Goal: Information Seeking & Learning: Learn about a topic

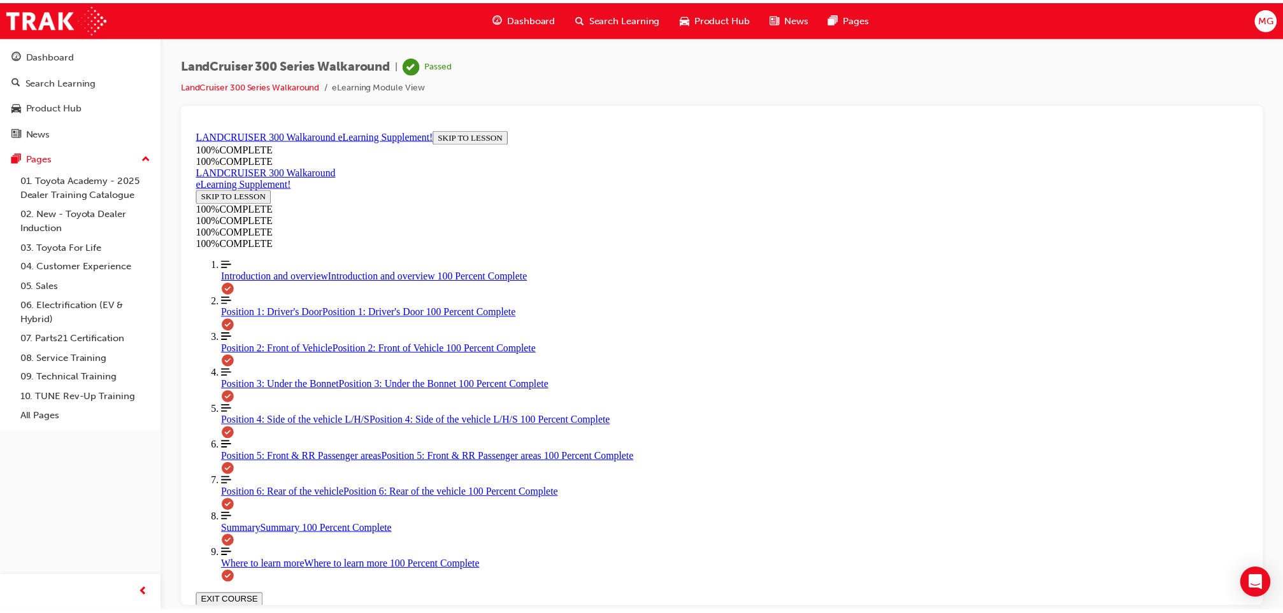
scroll to position [31, 0]
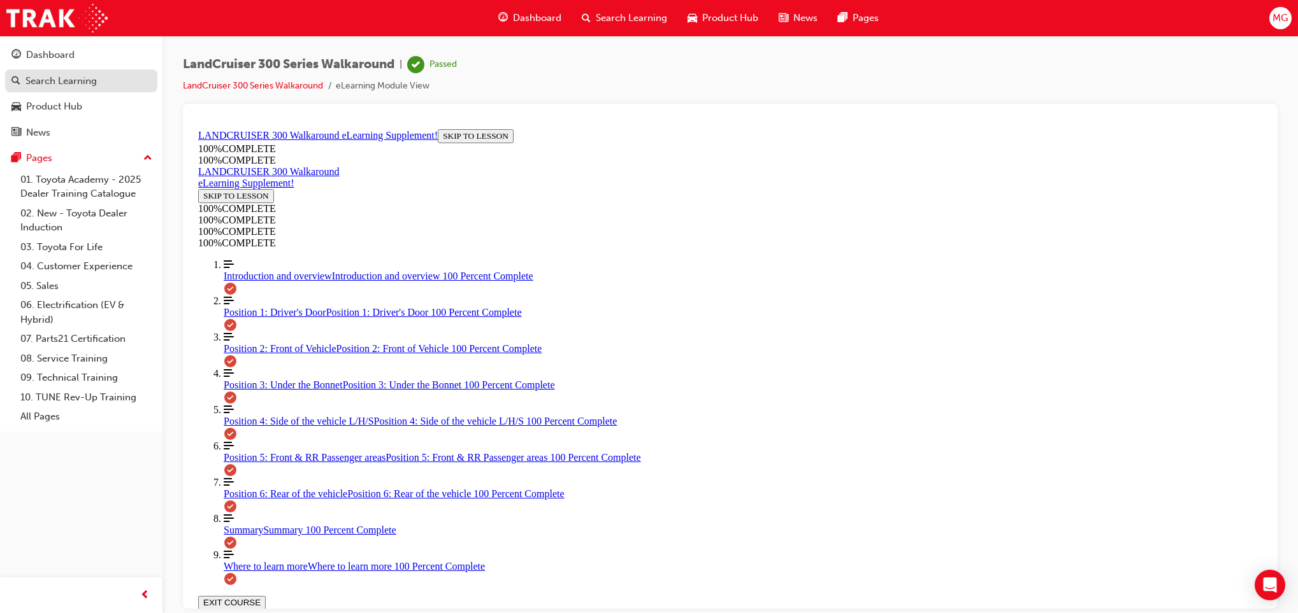
click at [47, 71] on link "Search Learning" at bounding box center [81, 81] width 152 height 24
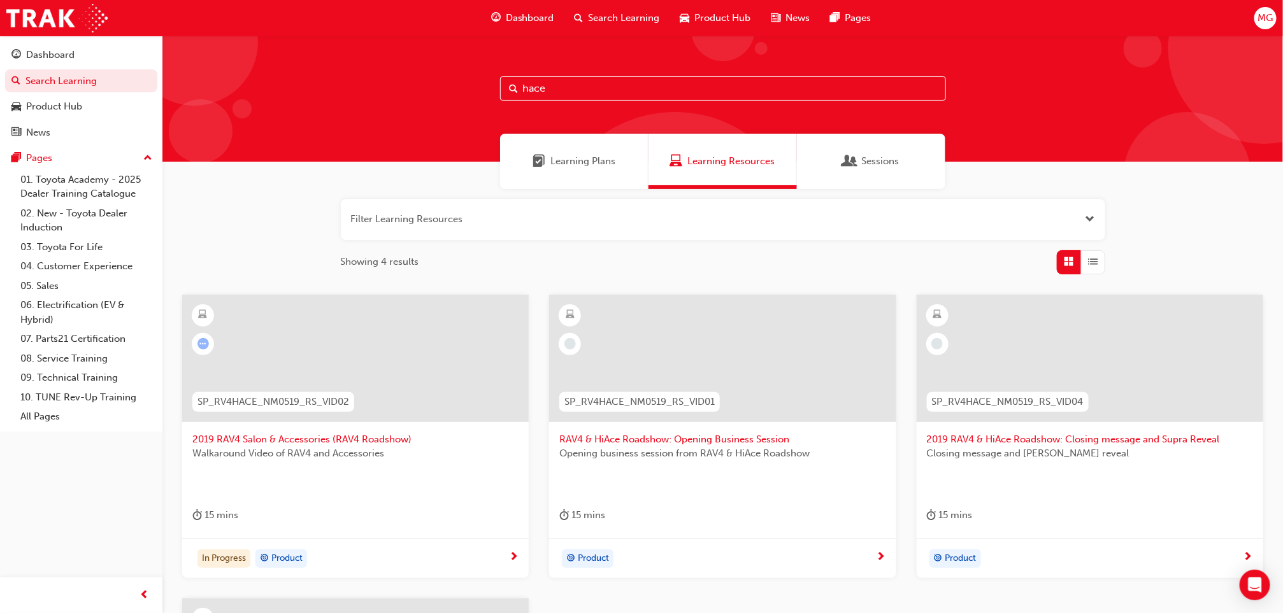
click at [555, 159] on span "Learning Plans" at bounding box center [582, 161] width 65 height 15
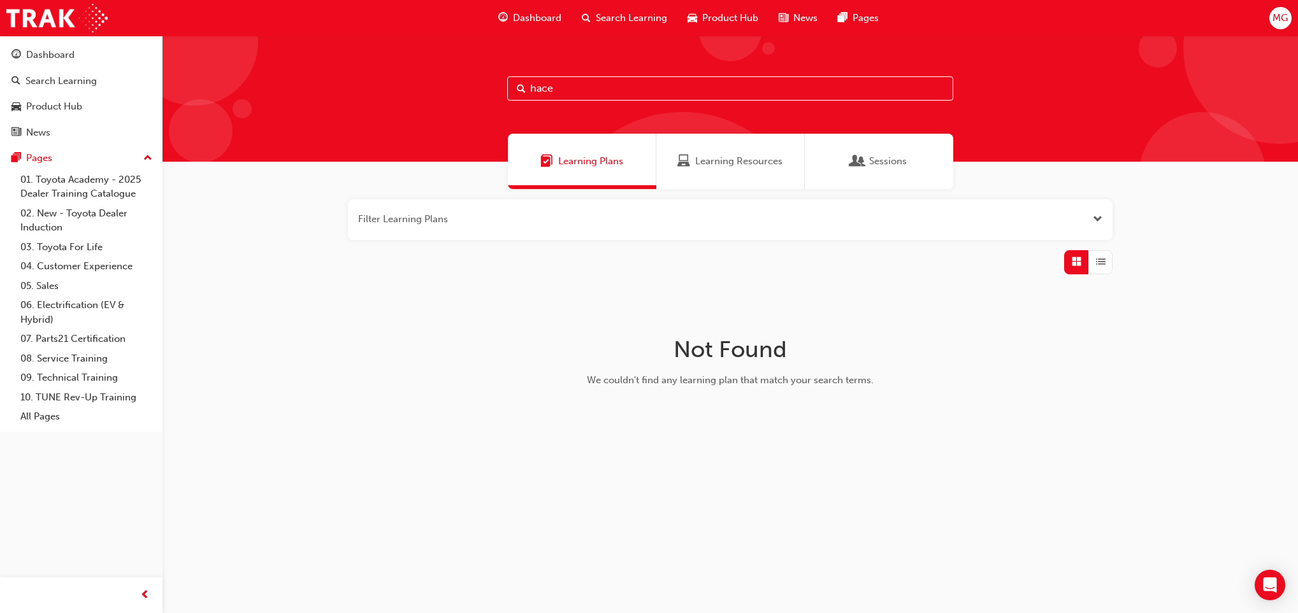
click at [727, 157] on span "Learning Resources" at bounding box center [738, 161] width 87 height 15
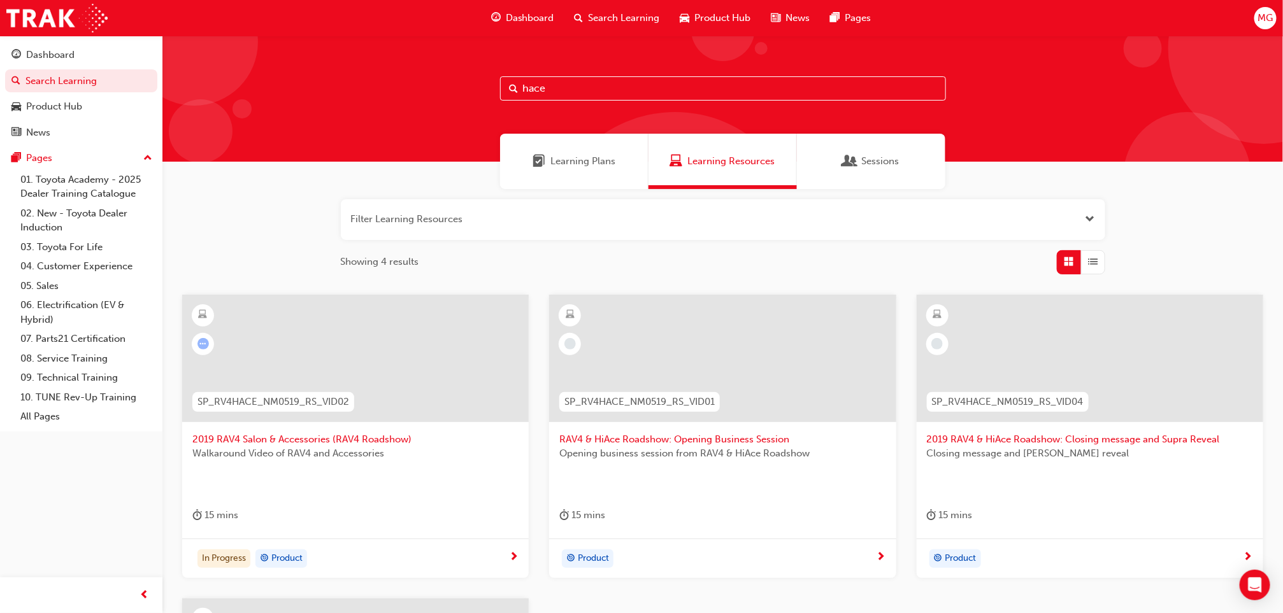
click at [583, 88] on input "hace" at bounding box center [723, 88] width 446 height 24
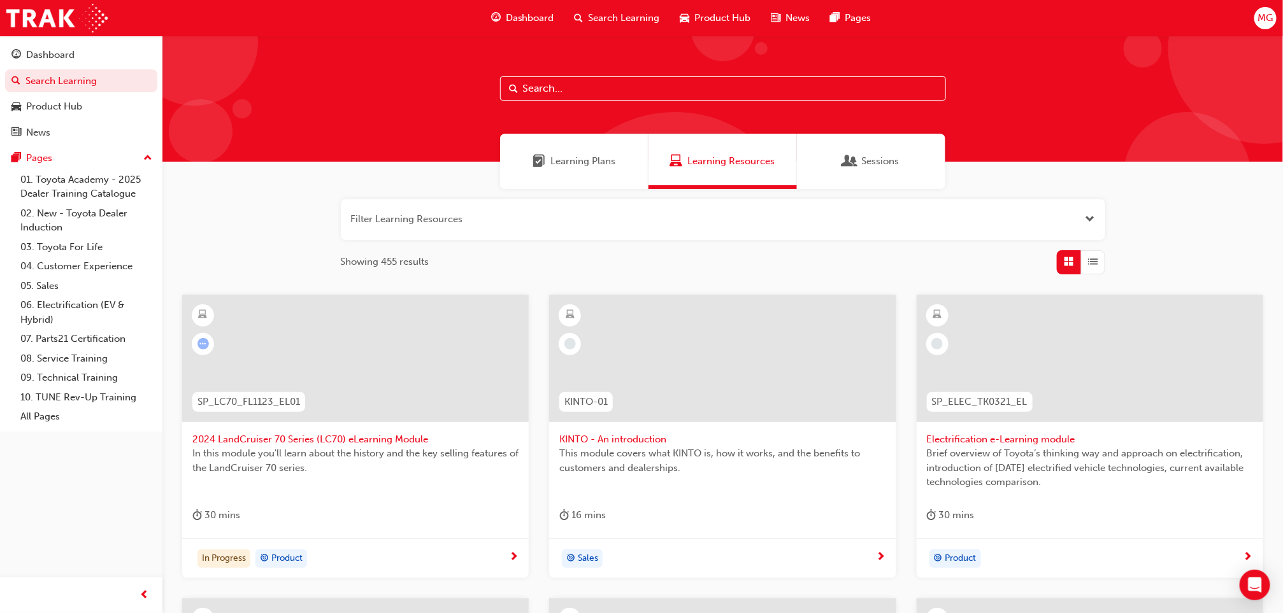
click at [285, 201] on div "Filter Learning Resources Showing 455 results SP_LC70_FL1123_EL01 2024 LandCrui…" at bounding box center [722, 585] width 1120 height 792
click at [501, 230] on button "button" at bounding box center [723, 219] width 764 height 41
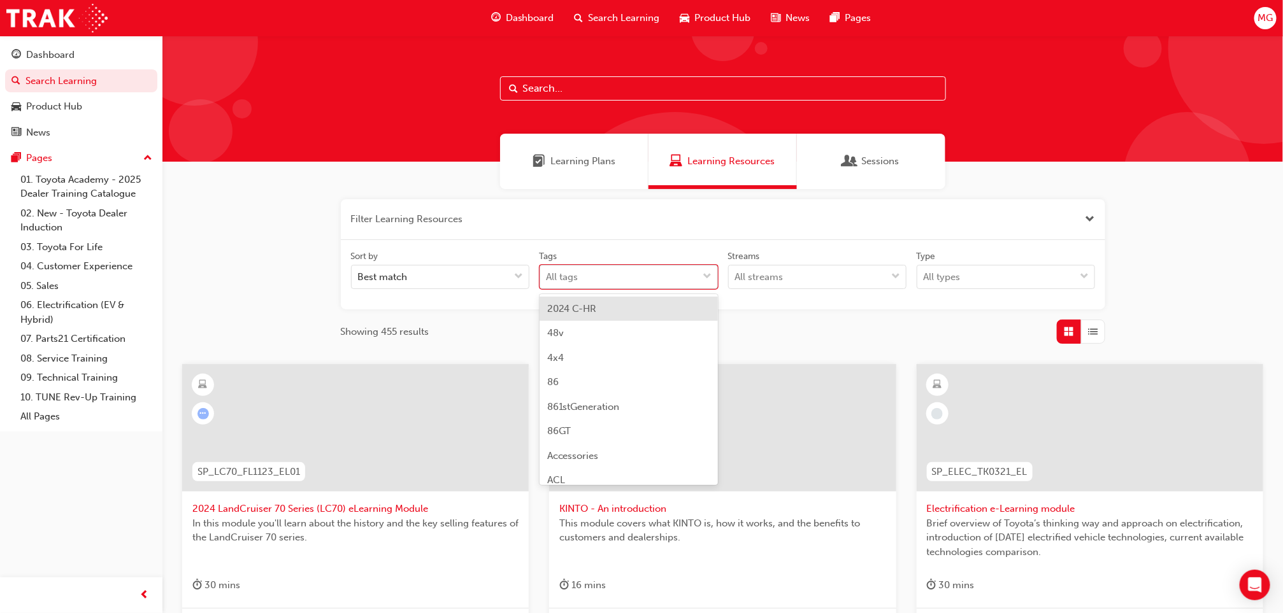
click at [677, 273] on div "All tags" at bounding box center [619, 277] width 158 height 22
click at [548, 273] on input "Tags option 2024 C-HR focused, 1 of 189. 189 results available. Use Up and Down…" at bounding box center [547, 276] width 1 height 11
click at [677, 273] on div "All tags" at bounding box center [619, 277] width 158 height 22
click at [548, 273] on input "Tags option 2024 C-HR focused, 1 of 189. 189 results available. Use Up and Down…" at bounding box center [547, 276] width 1 height 11
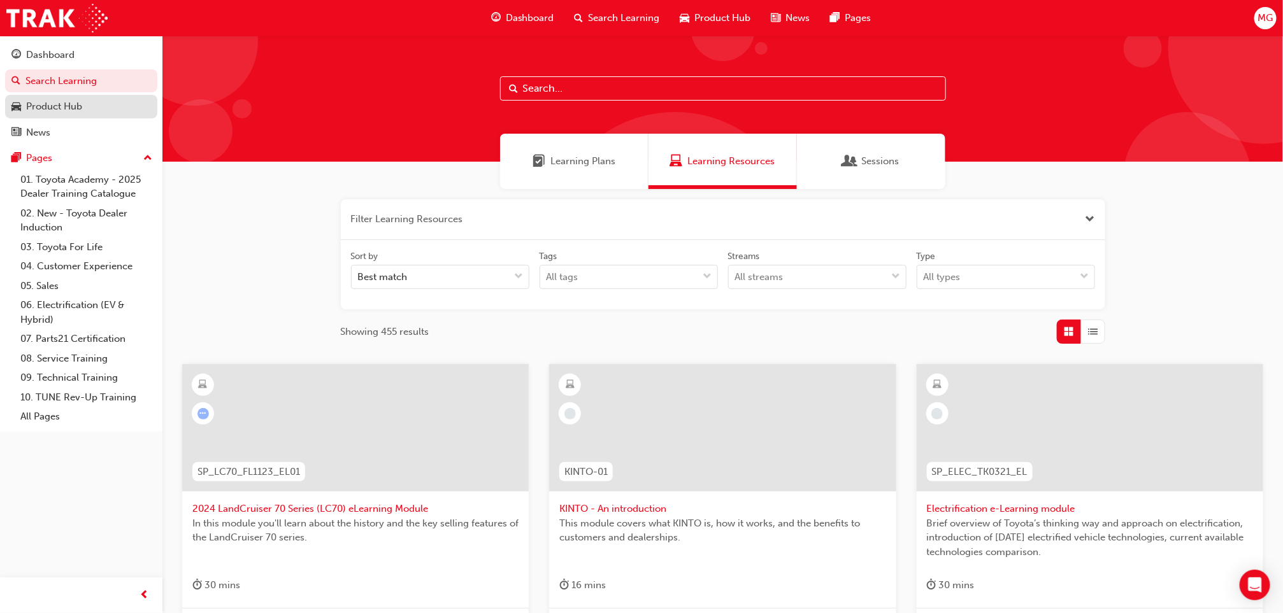
click at [62, 117] on link "Product Hub" at bounding box center [81, 107] width 152 height 24
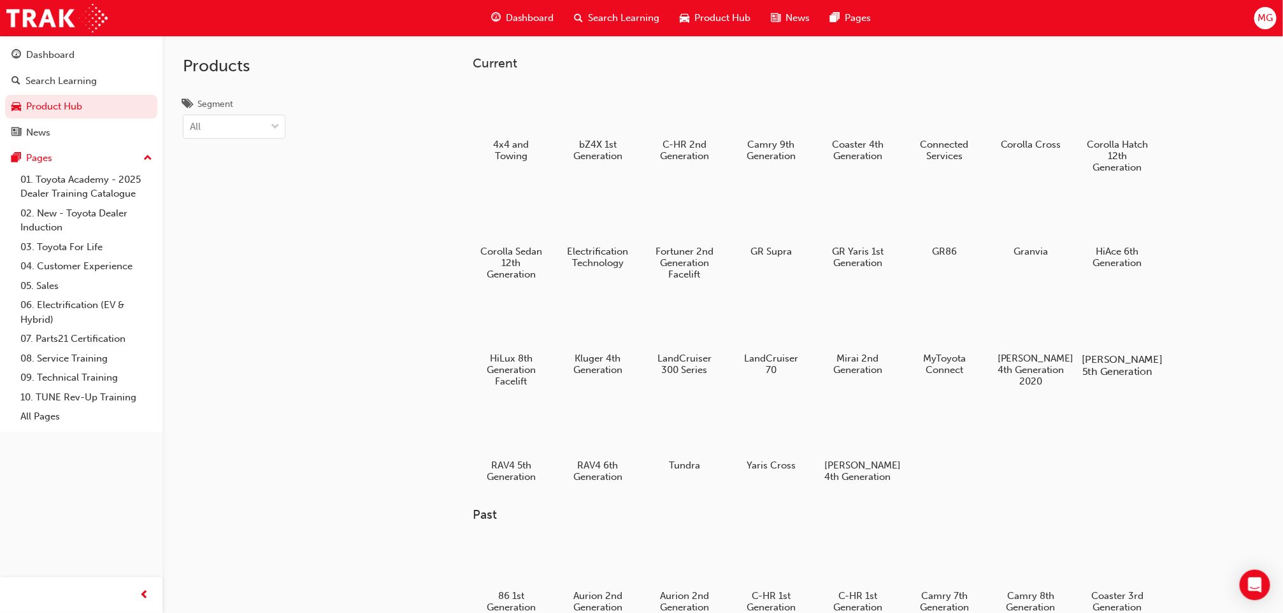
click at [1119, 347] on div at bounding box center [1117, 322] width 71 height 51
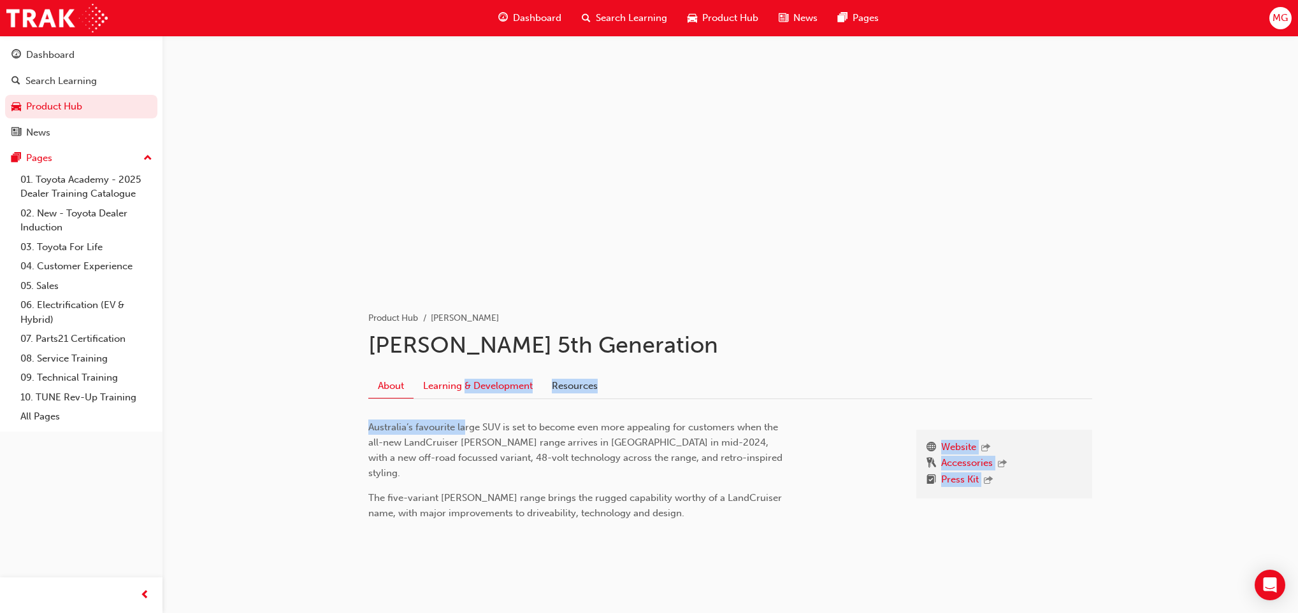
drag, startPoint x: 463, startPoint y: 400, endPoint x: 466, endPoint y: 386, distance: 14.4
click at [466, 386] on div "Product Hub [PERSON_NAME] [PERSON_NAME] 5th Generation About Learning & Develop…" at bounding box center [730, 440] width 764 height 301
click at [466, 386] on link "Learning & Development" at bounding box center [477, 386] width 129 height 24
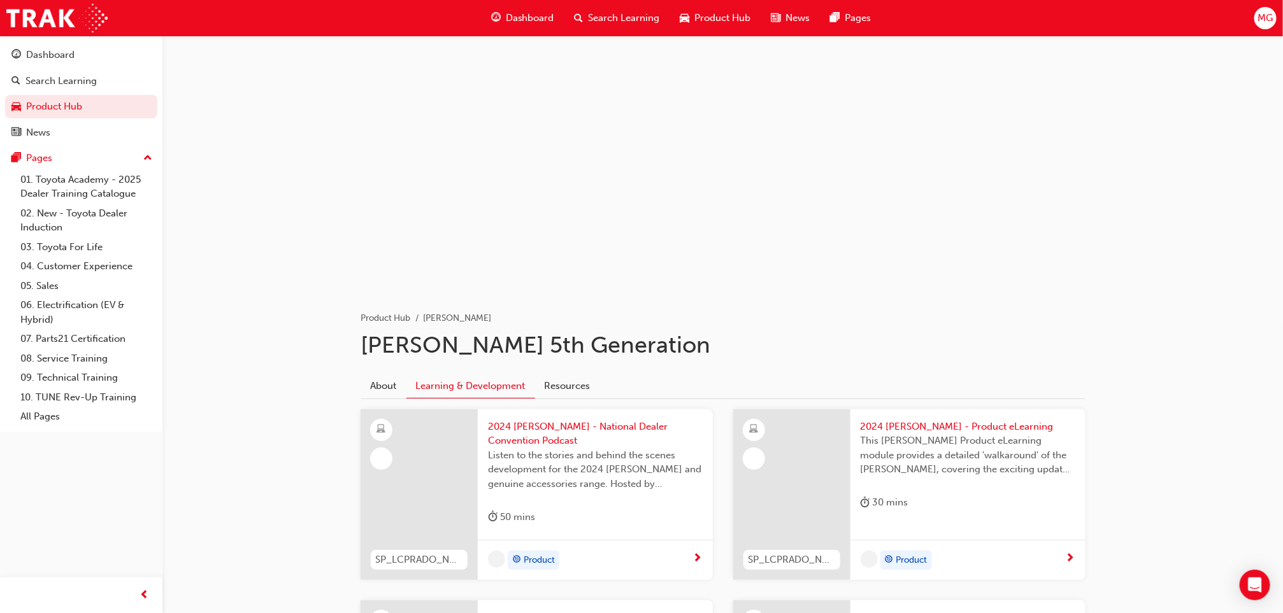
click at [302, 346] on div "Product Hub [PERSON_NAME] [PERSON_NAME] 5th Generation About Learning & Develop…" at bounding box center [722, 530] width 1120 height 988
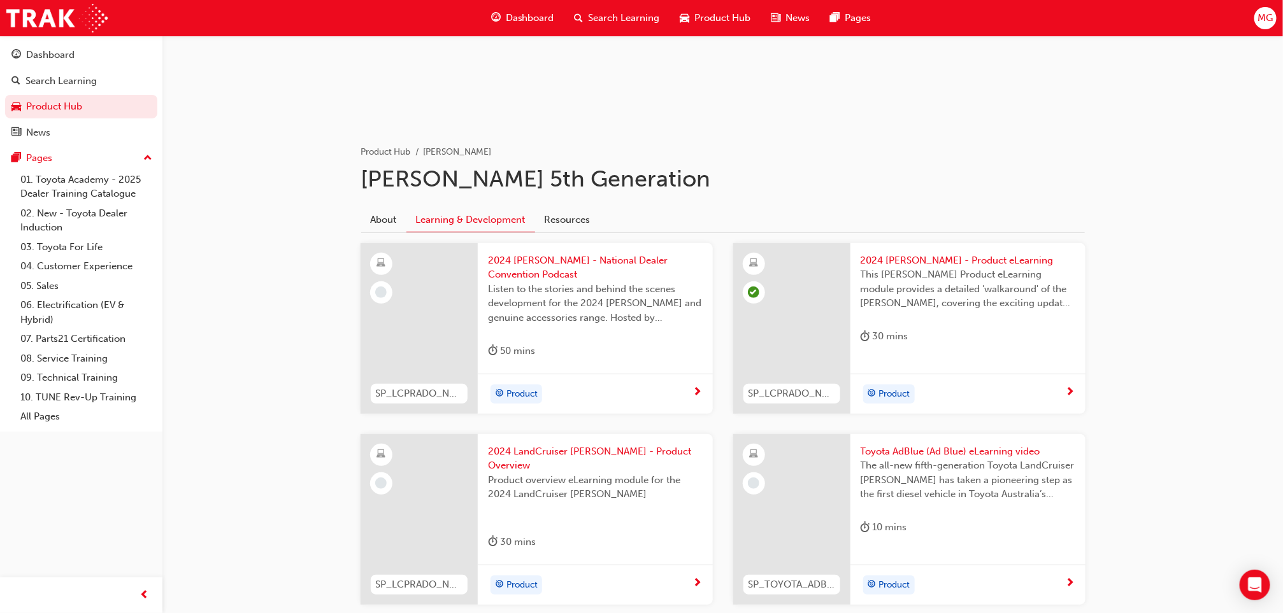
scroll to position [197, 0]
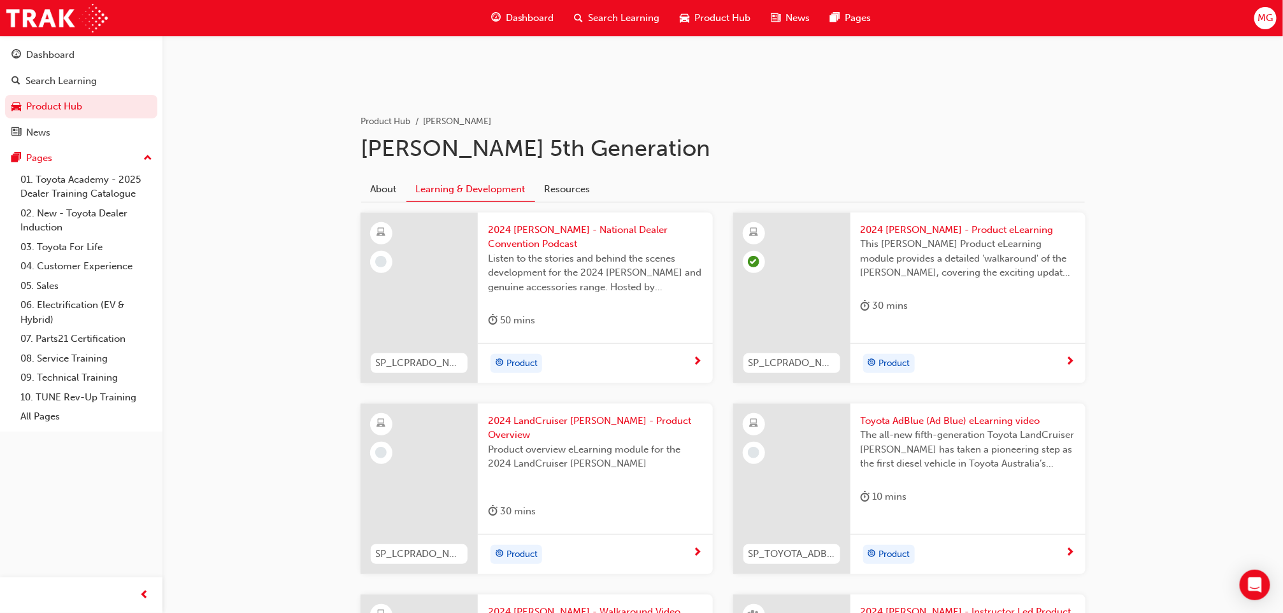
click at [535, 419] on span "2024 LandCruiser [PERSON_NAME] - Product Overview" at bounding box center [595, 428] width 215 height 29
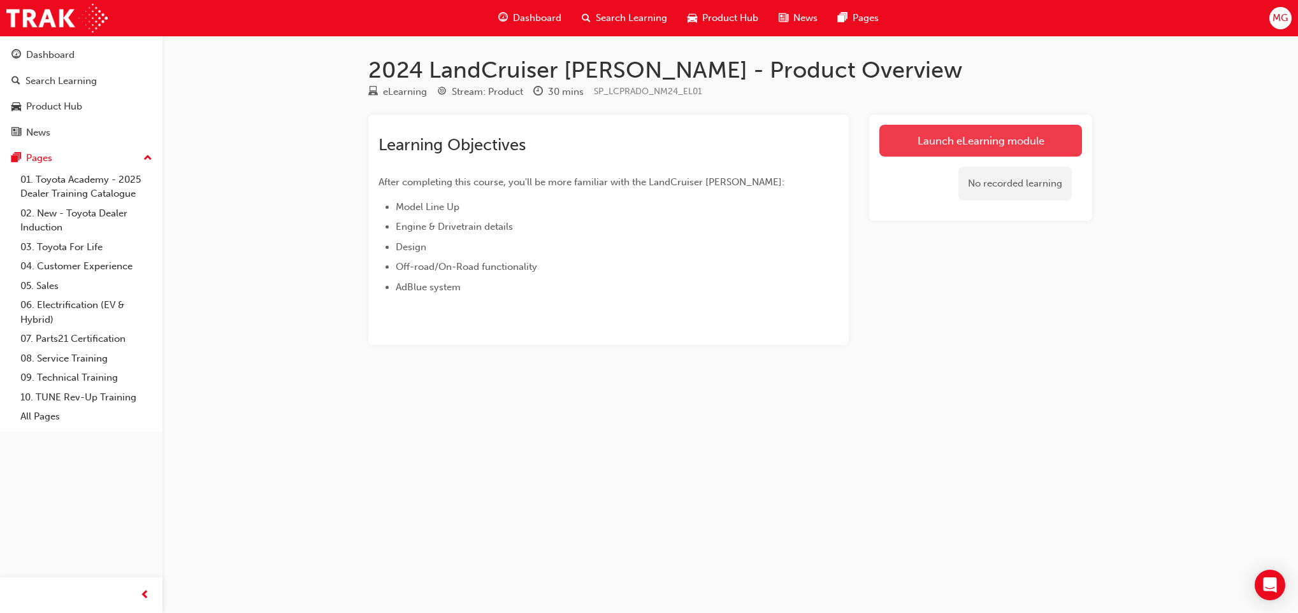
click at [989, 127] on link "Launch eLearning module" at bounding box center [980, 141] width 203 height 32
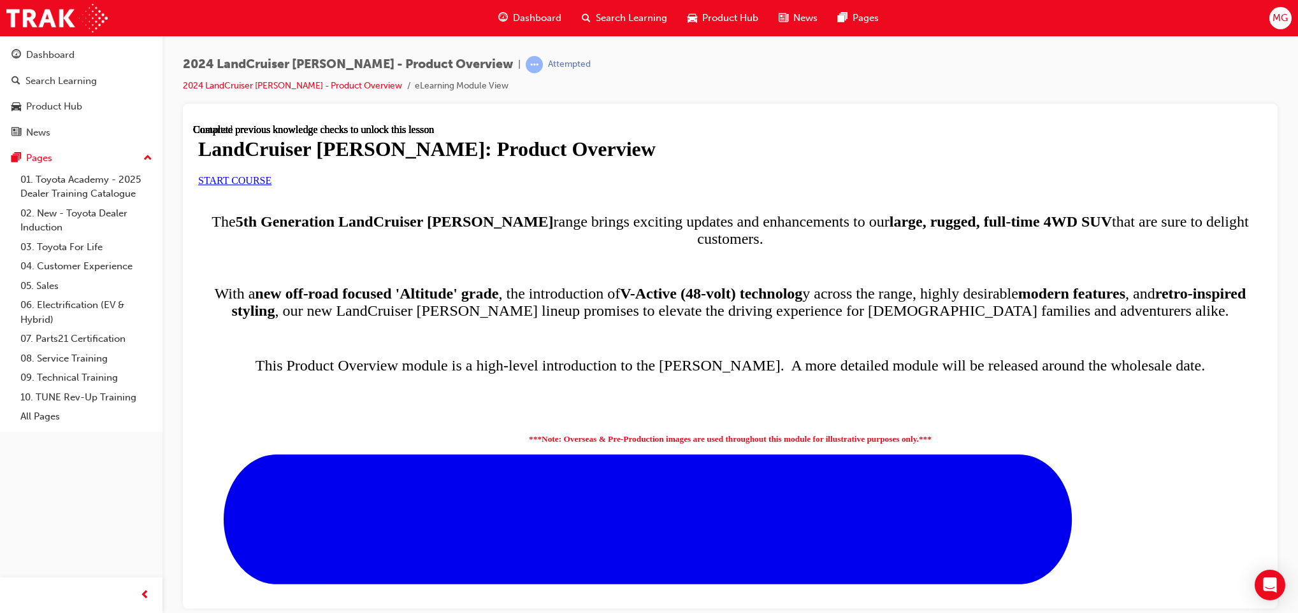
click at [271, 185] on link "START COURSE" at bounding box center [234, 180] width 73 height 11
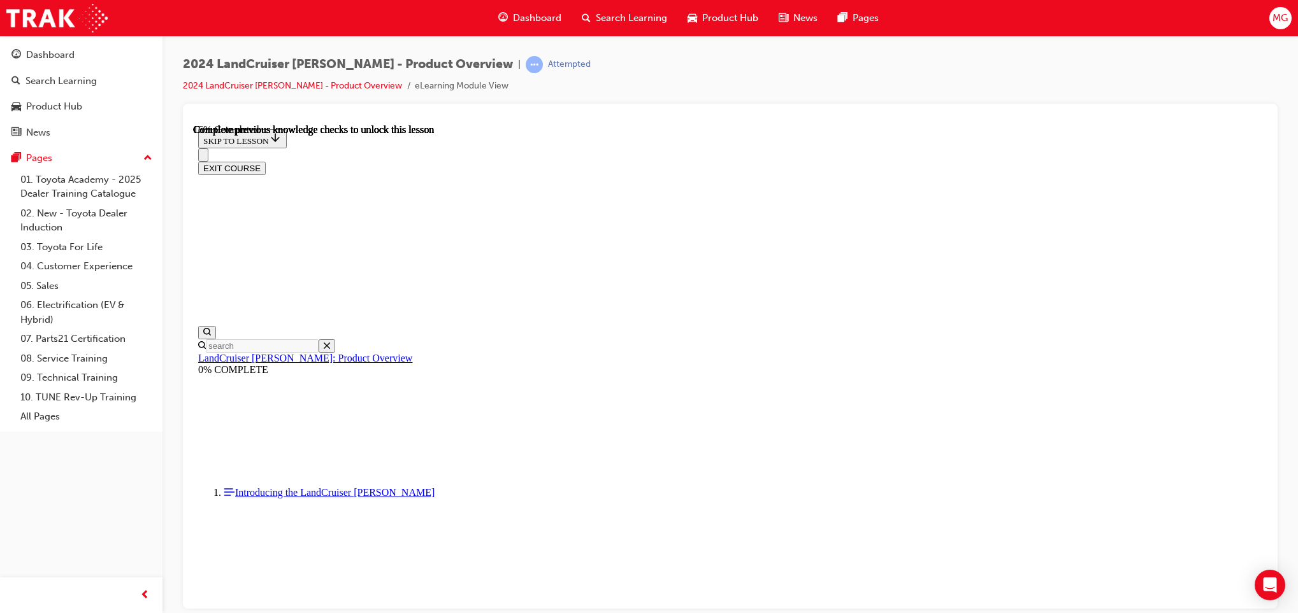
scroll to position [794, 0]
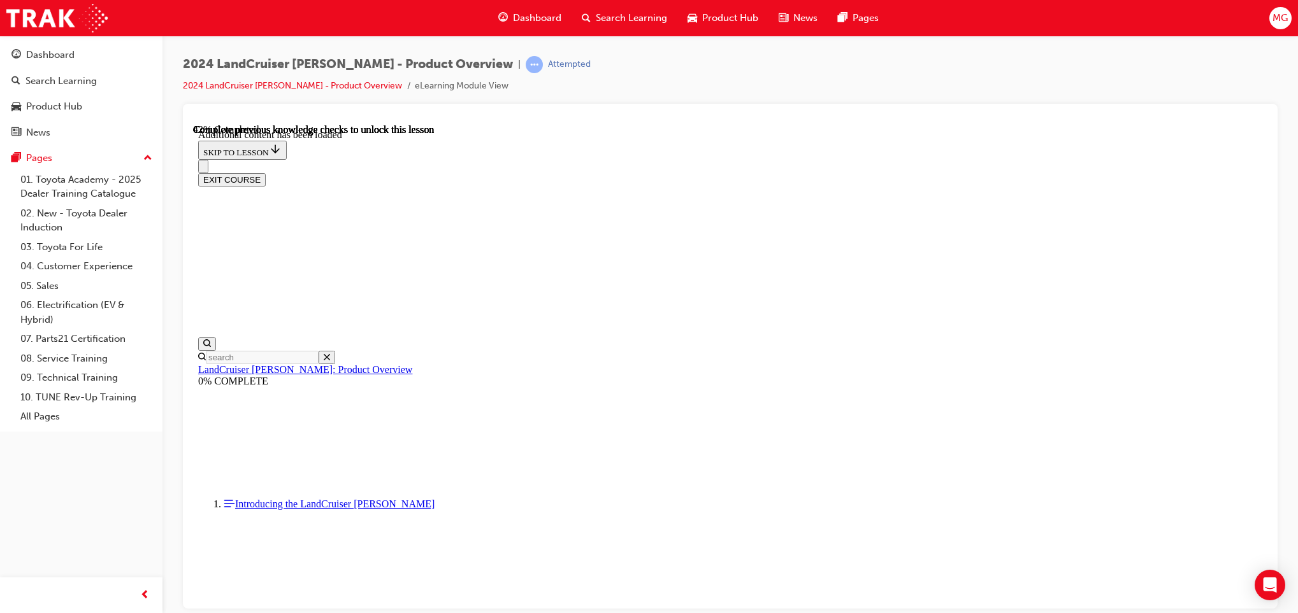
scroll to position [1670, 0]
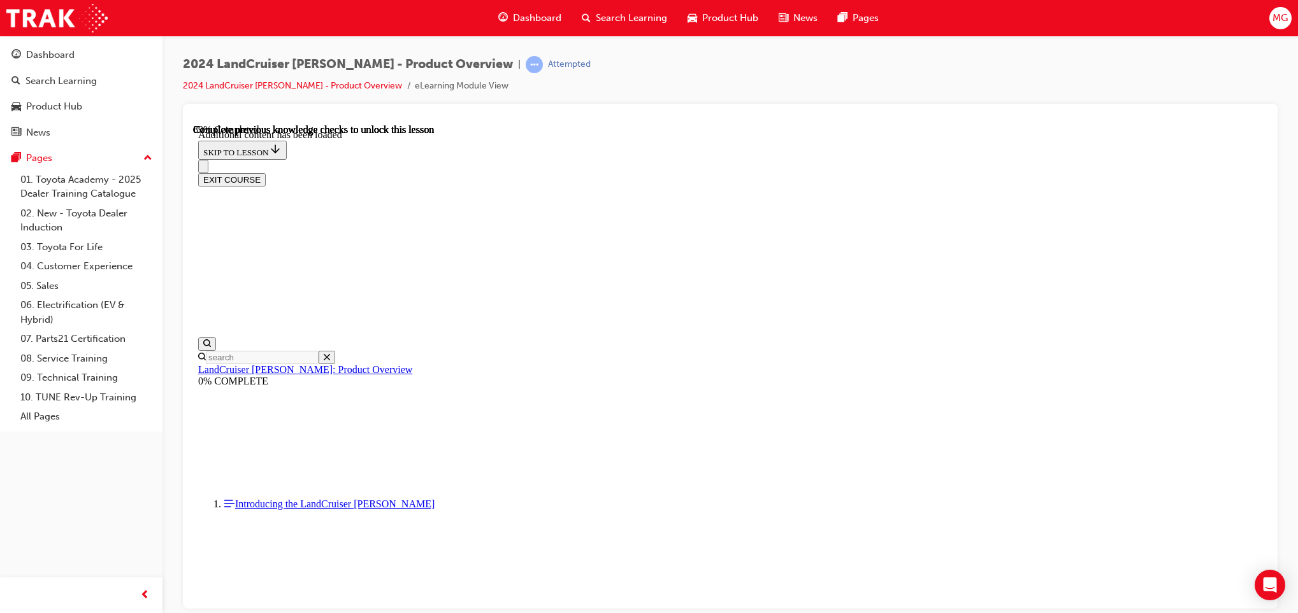
radio input "true"
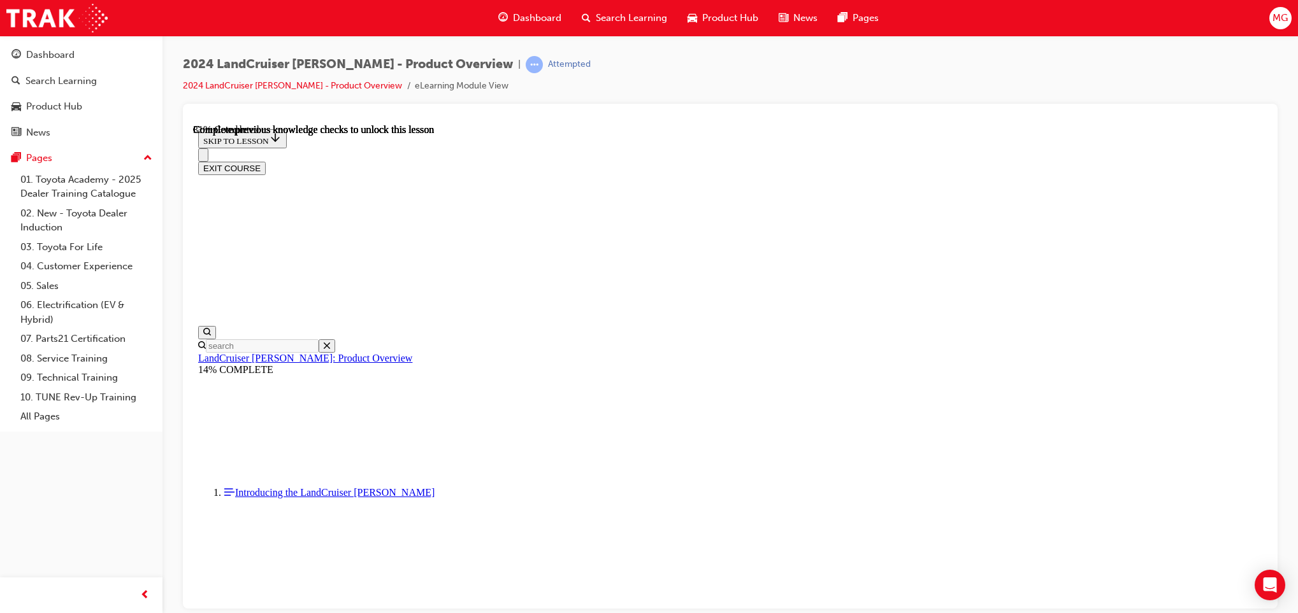
scroll to position [593, 0]
